Goal: Browse casually

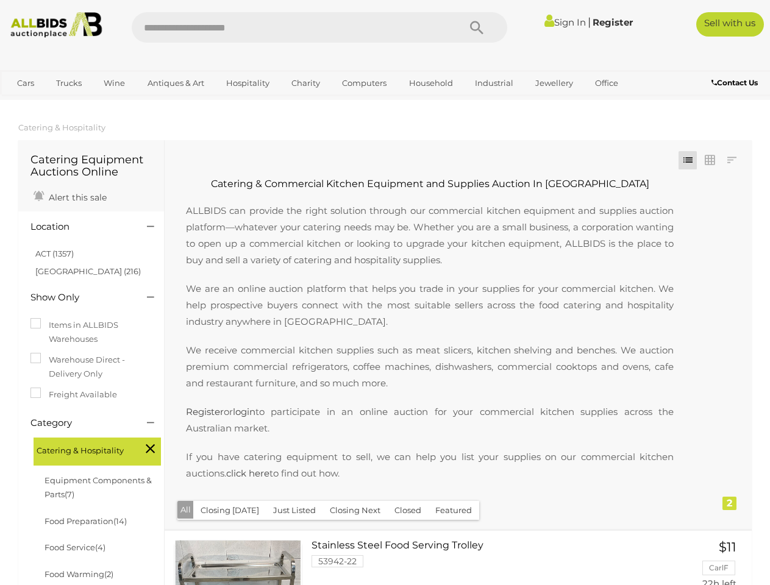
click at [385, 293] on p "We are an online auction platform that helps you trade in your supplies for you…" at bounding box center [430, 304] width 512 height 49
click at [477, 27] on icon "Search" at bounding box center [476, 28] width 13 height 18
click at [26, 83] on link "Cars" at bounding box center [25, 83] width 33 height 20
click at [69, 83] on link "Trucks" at bounding box center [68, 83] width 41 height 20
click at [114, 83] on link "Wine" at bounding box center [114, 83] width 37 height 20
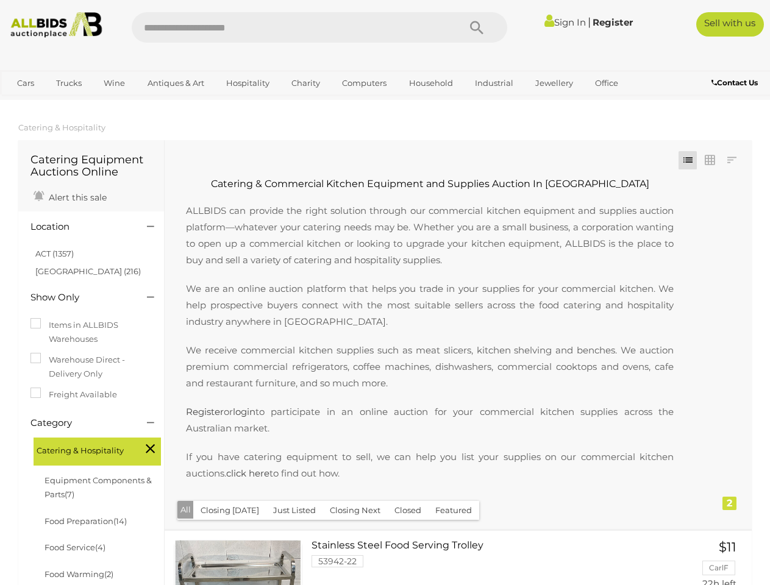
click at [175, 83] on link "Antiques & Art" at bounding box center [176, 83] width 73 height 20
click at [247, 83] on link "Hospitality" at bounding box center [247, 83] width 59 height 20
click at [305, 83] on link "Charity" at bounding box center [305, 83] width 44 height 20
click at [363, 83] on link "Computers" at bounding box center [364, 83] width 60 height 20
click at [429, 83] on link "Household" at bounding box center [431, 83] width 60 height 20
